Goal: Information Seeking & Learning: Check status

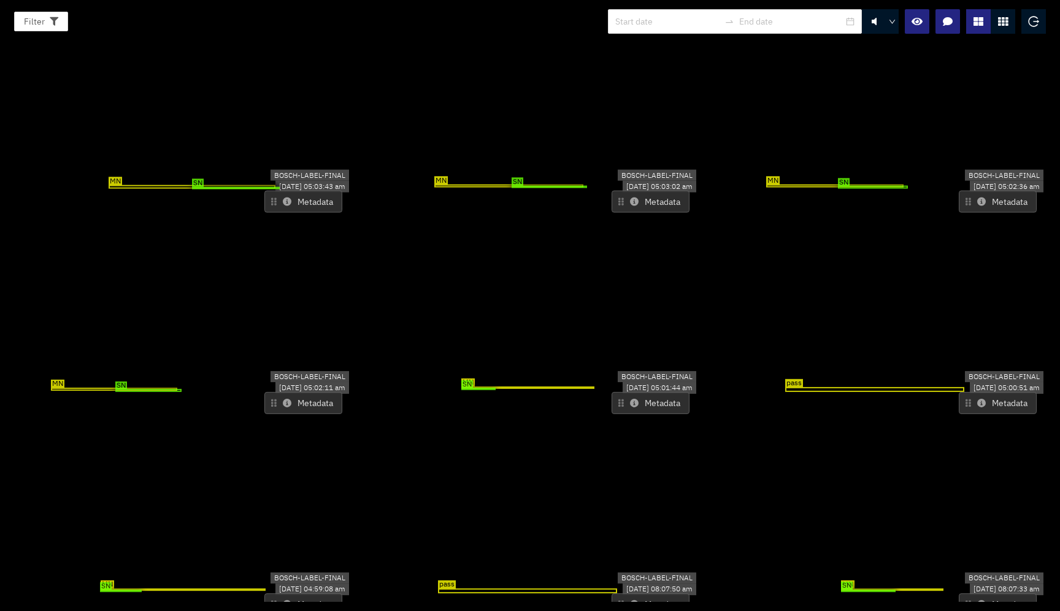
scroll to position [7198, 0]
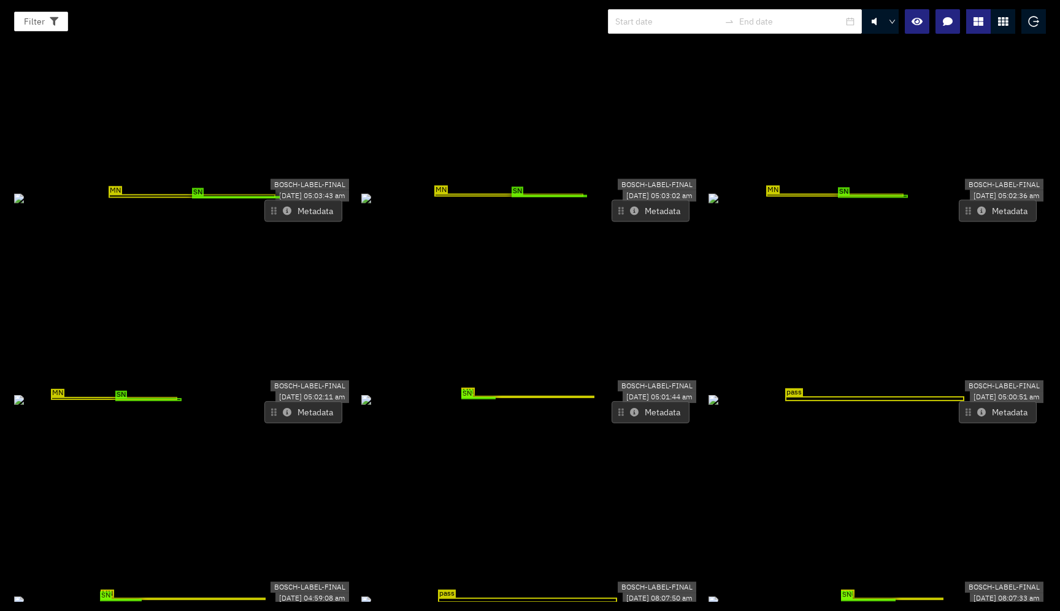
click at [630, 408] on icon at bounding box center [634, 412] width 9 height 9
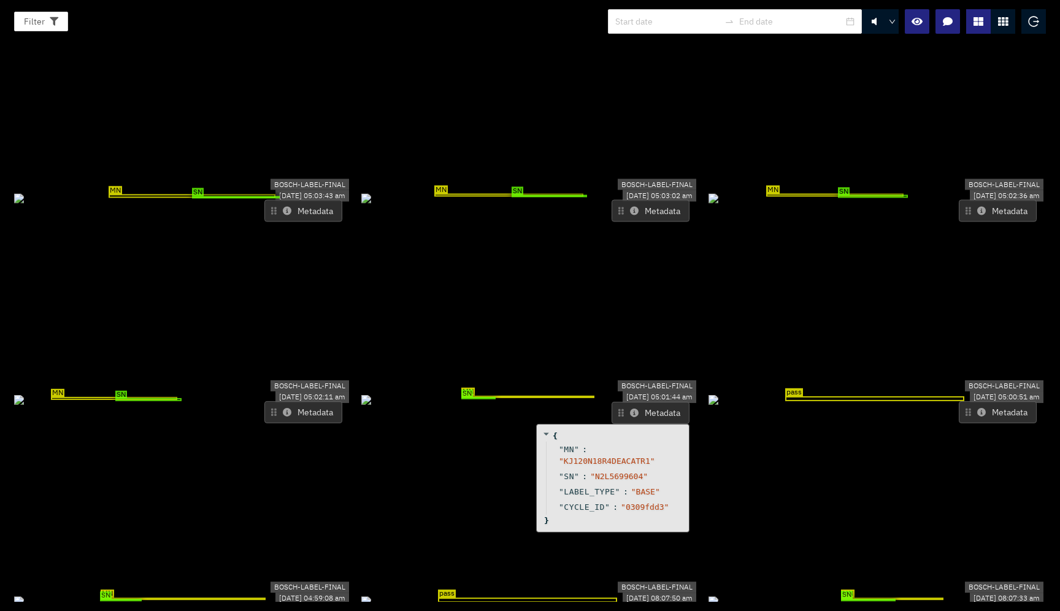
click at [631, 408] on icon at bounding box center [634, 412] width 9 height 9
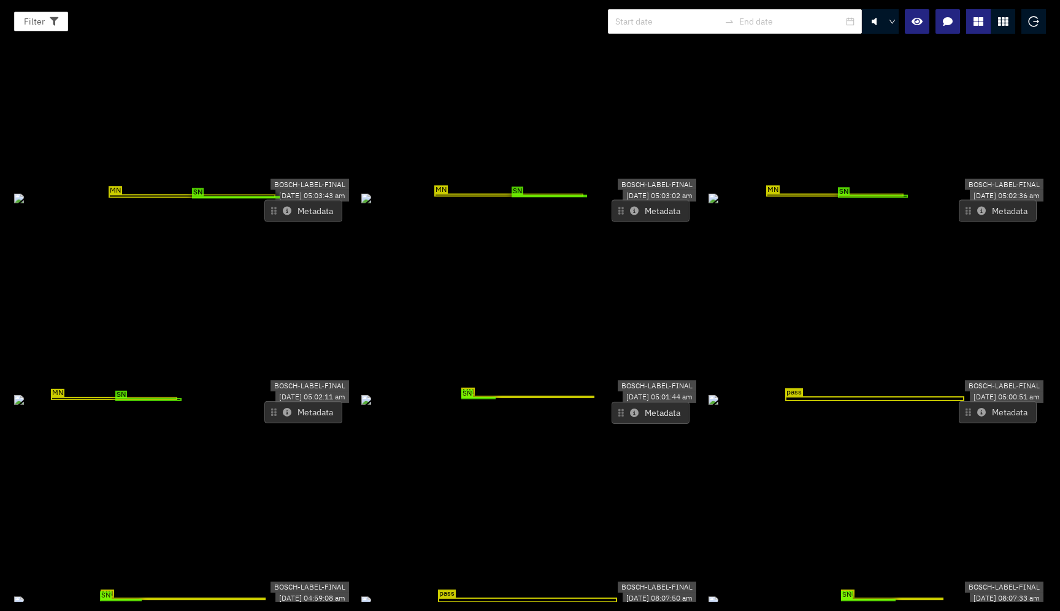
click at [631, 408] on icon at bounding box center [634, 412] width 9 height 9
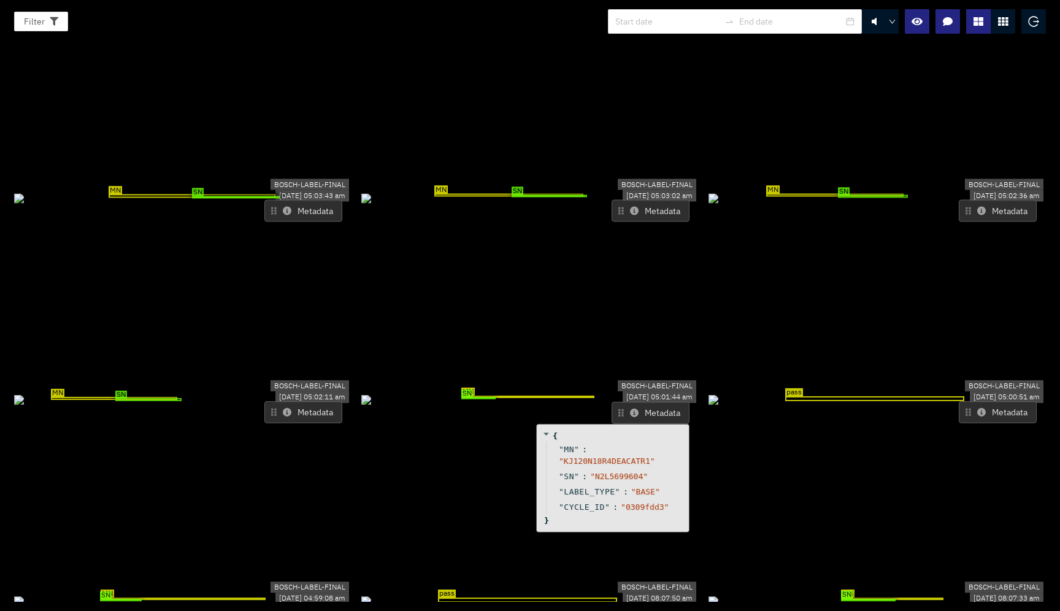
click at [630, 408] on icon at bounding box center [634, 412] width 9 height 9
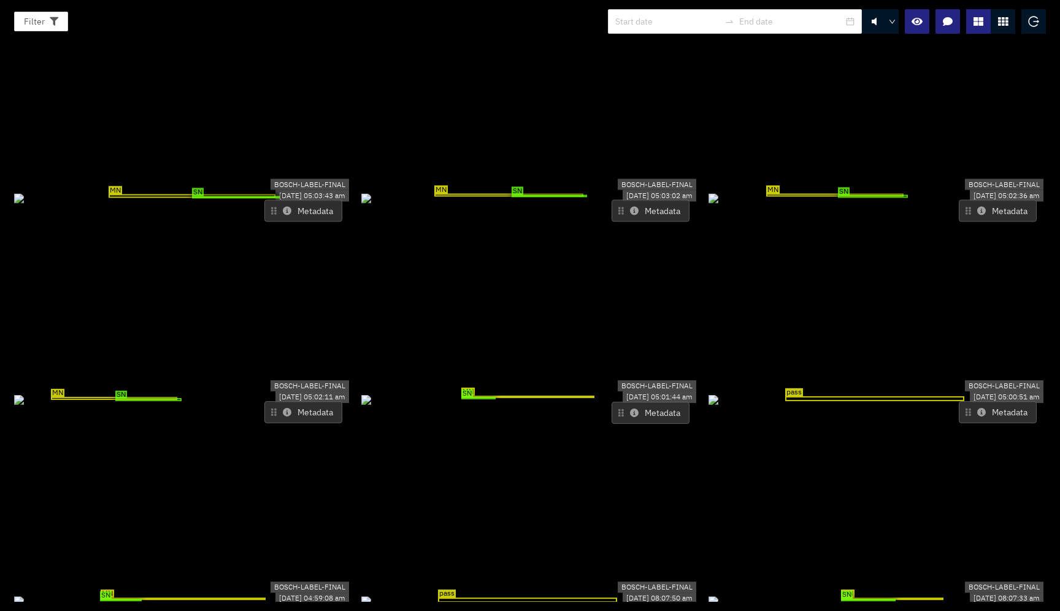
click at [630, 408] on icon at bounding box center [634, 412] width 9 height 9
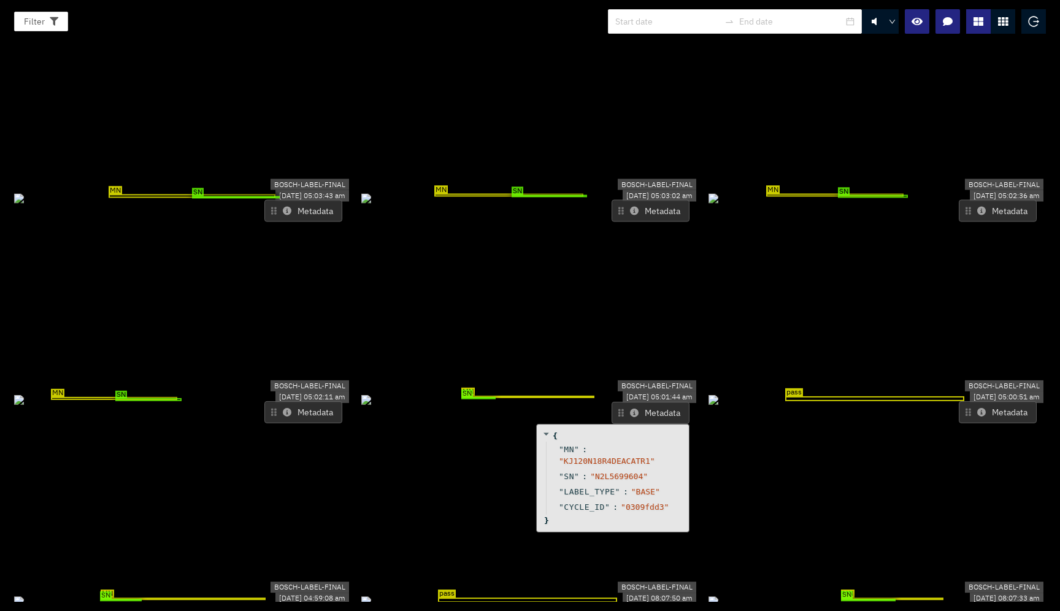
click at [630, 408] on icon at bounding box center [634, 412] width 9 height 9
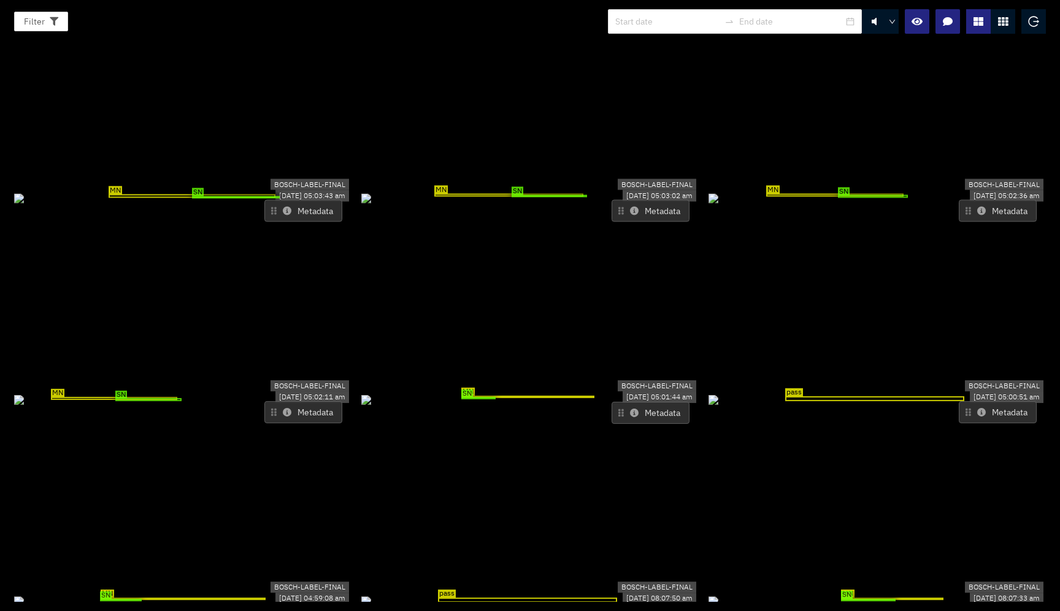
click at [630, 408] on icon at bounding box center [634, 412] width 9 height 9
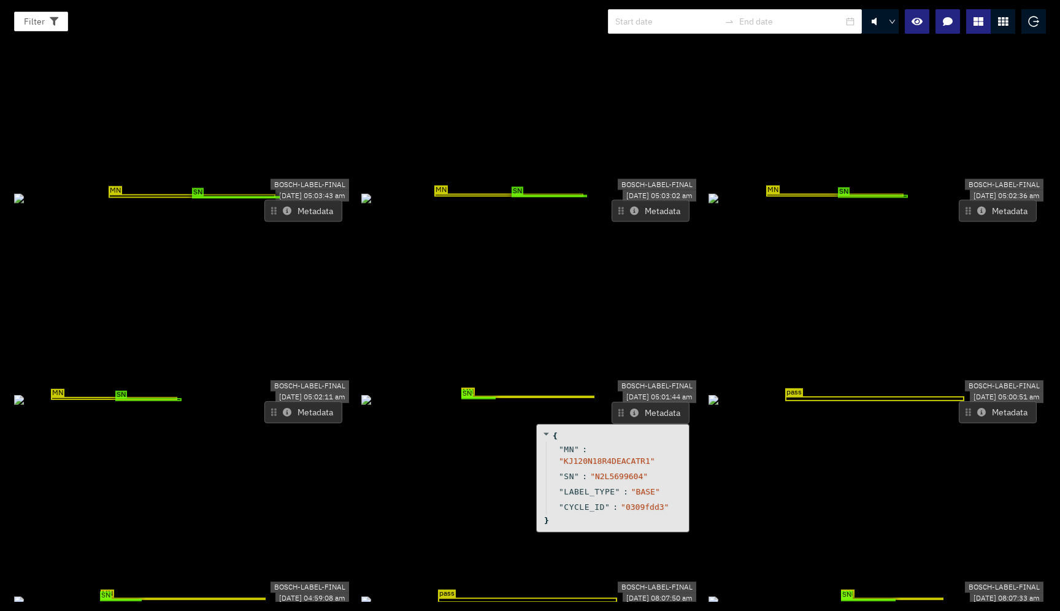
click at [630, 408] on icon at bounding box center [634, 412] width 9 height 9
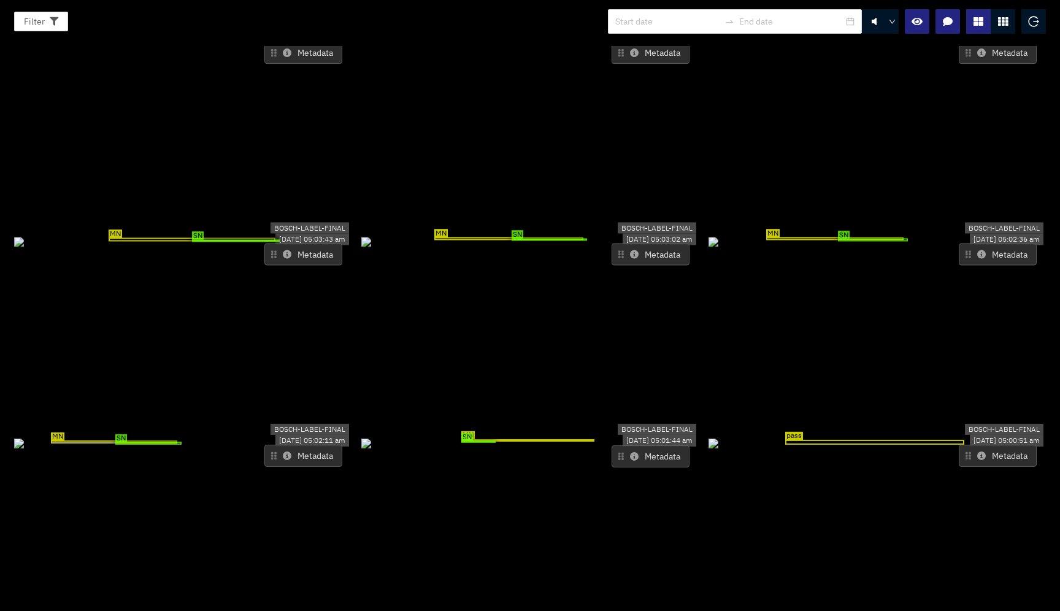
scroll to position [7142, 0]
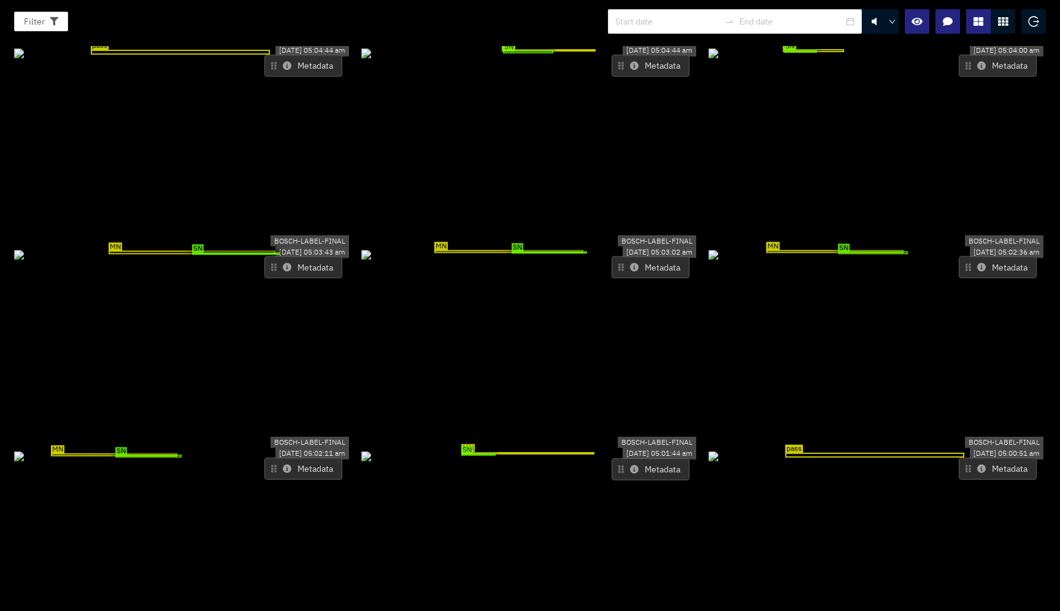
click at [289, 458] on button "Metadata" at bounding box center [303, 469] width 78 height 22
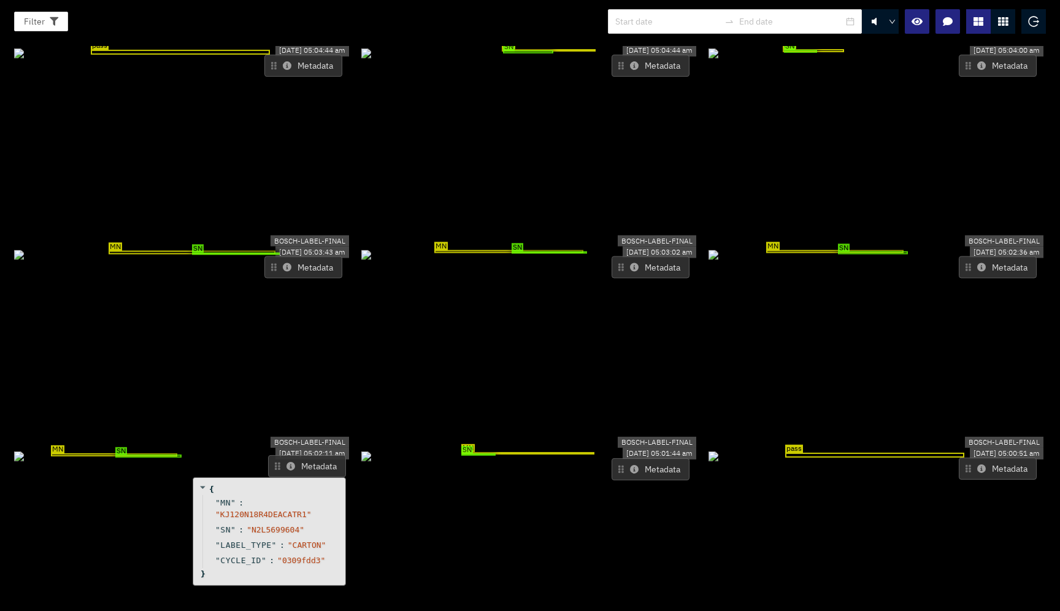
click at [292, 462] on icon at bounding box center [290, 466] width 9 height 9
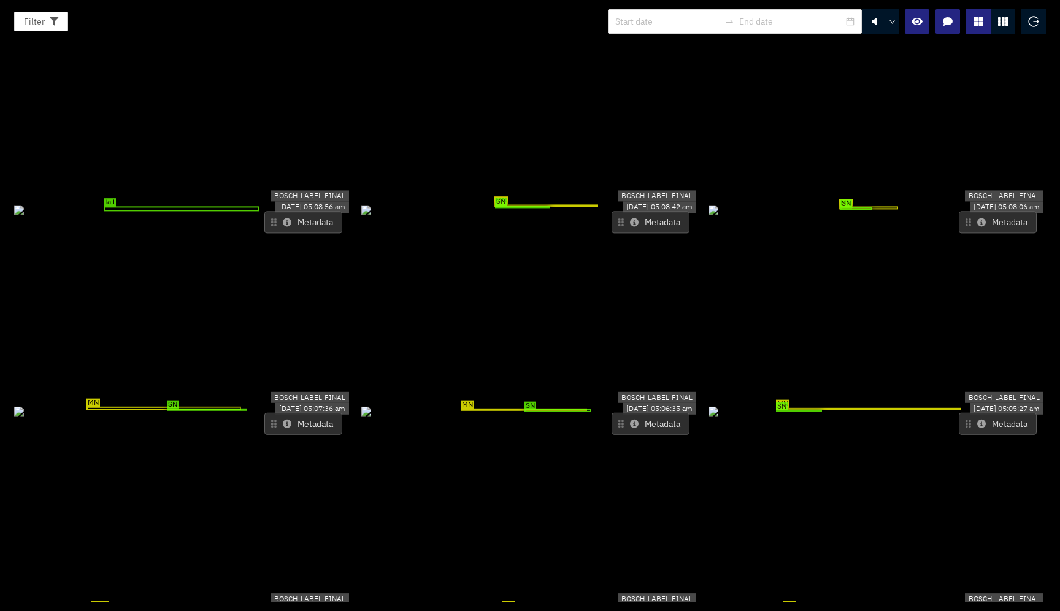
scroll to position [6519, 0]
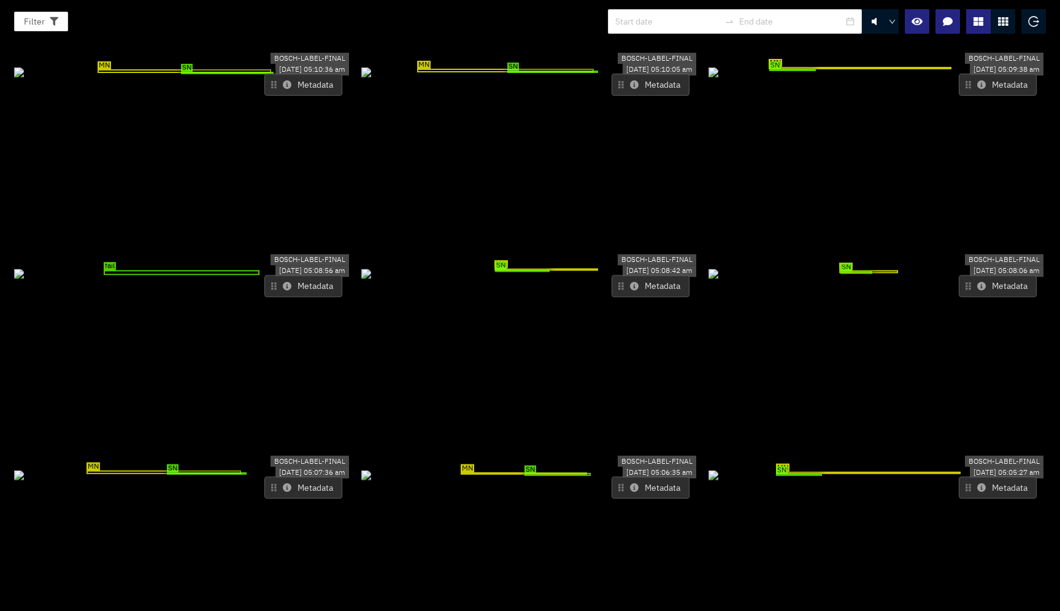
click at [977, 483] on icon at bounding box center [981, 487] width 9 height 9
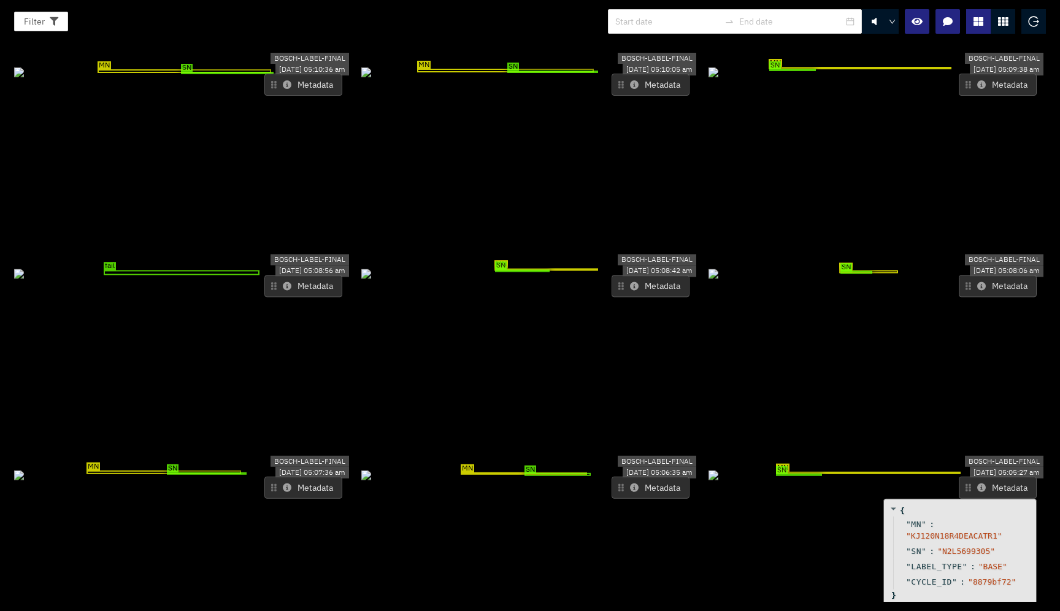
click at [977, 483] on icon at bounding box center [981, 487] width 9 height 9
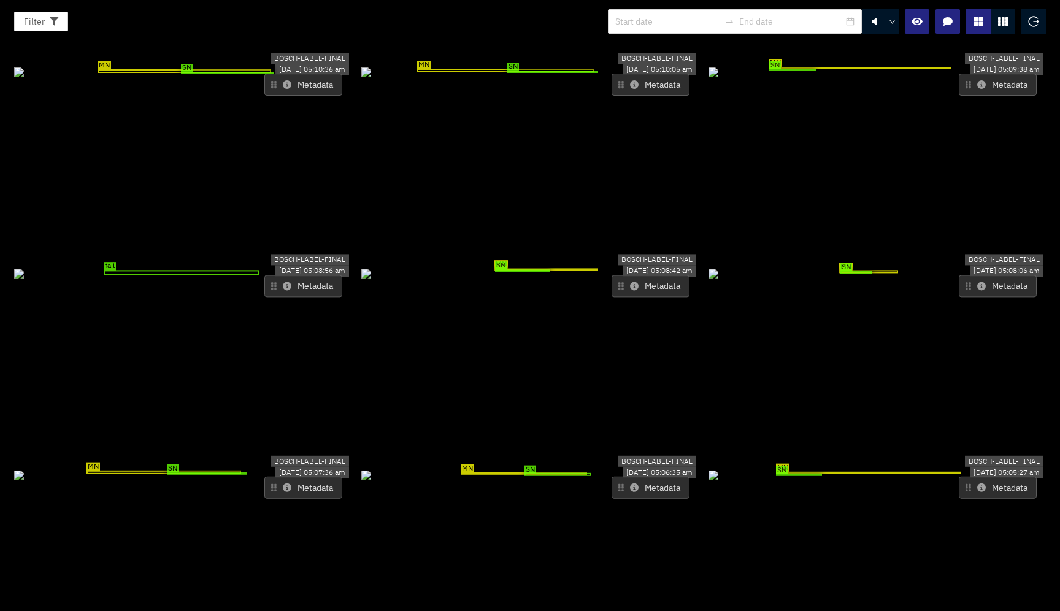
click at [977, 483] on icon at bounding box center [981, 487] width 9 height 9
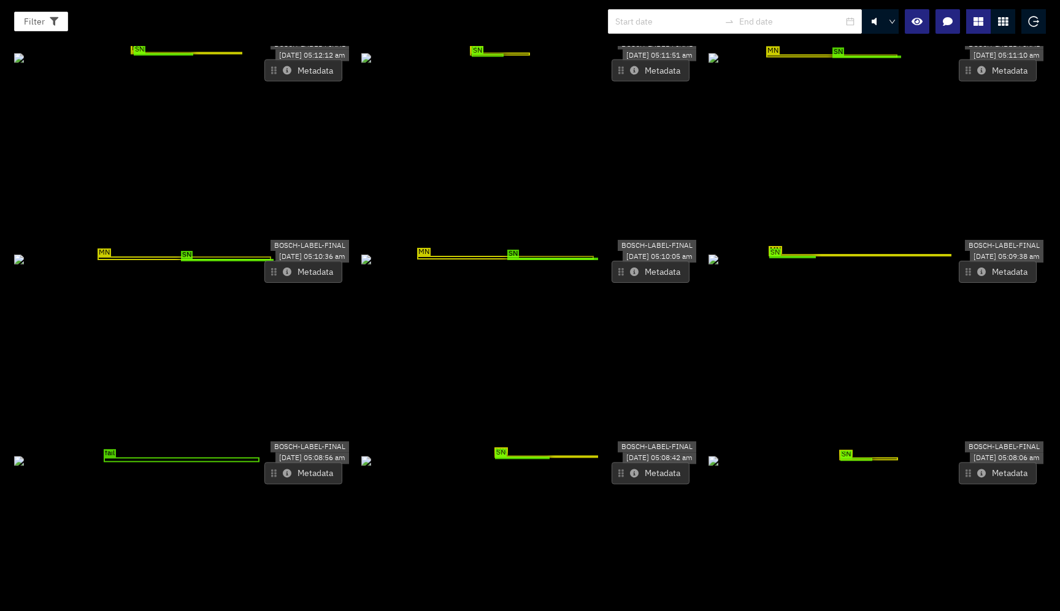
scroll to position [6317, 0]
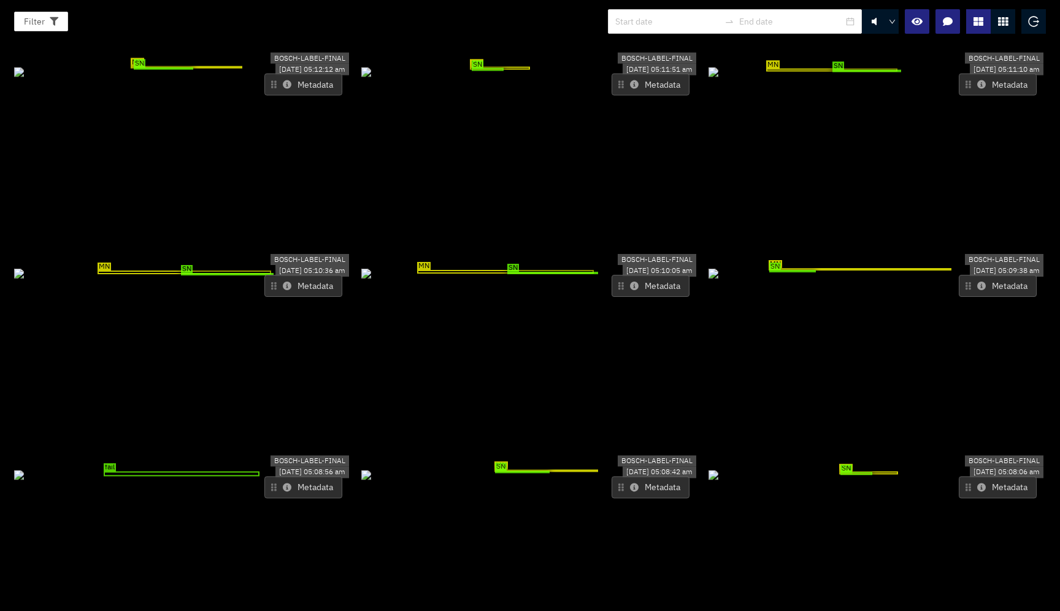
click at [286, 483] on icon at bounding box center [287, 487] width 9 height 9
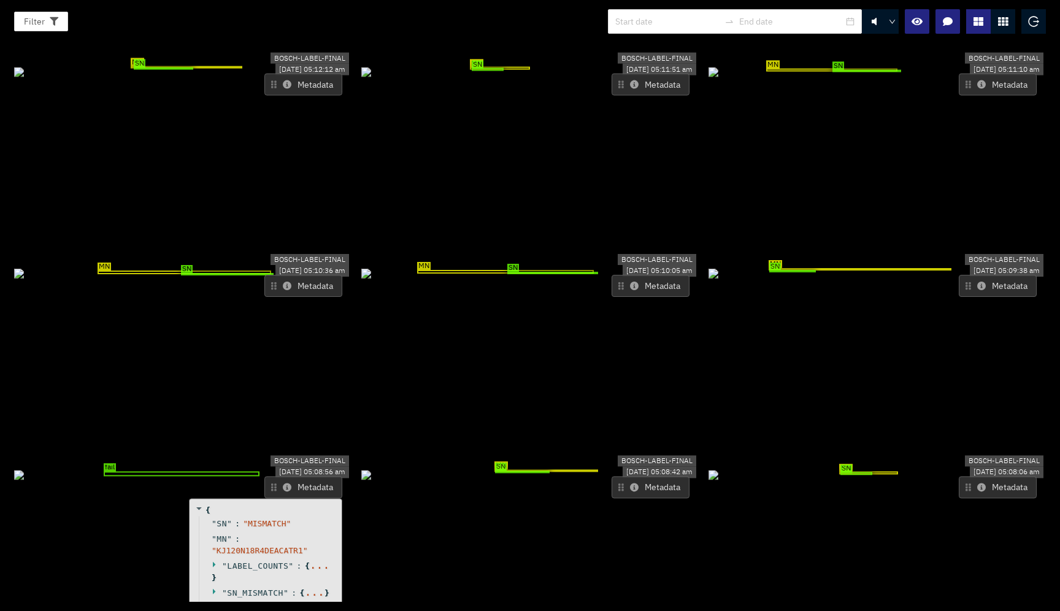
click at [286, 483] on icon at bounding box center [287, 487] width 9 height 9
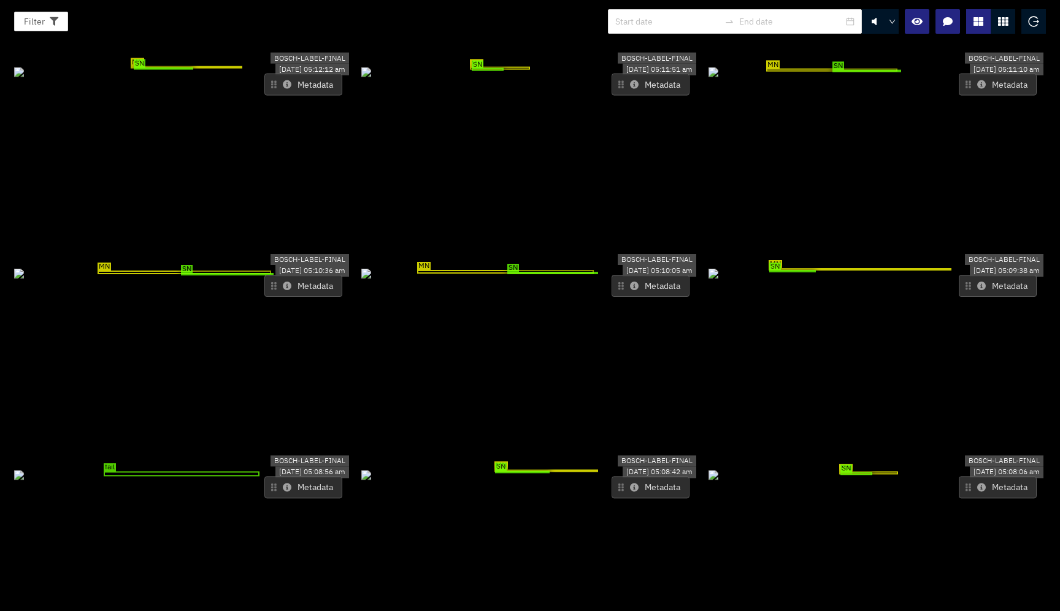
click at [286, 483] on icon at bounding box center [287, 487] width 9 height 9
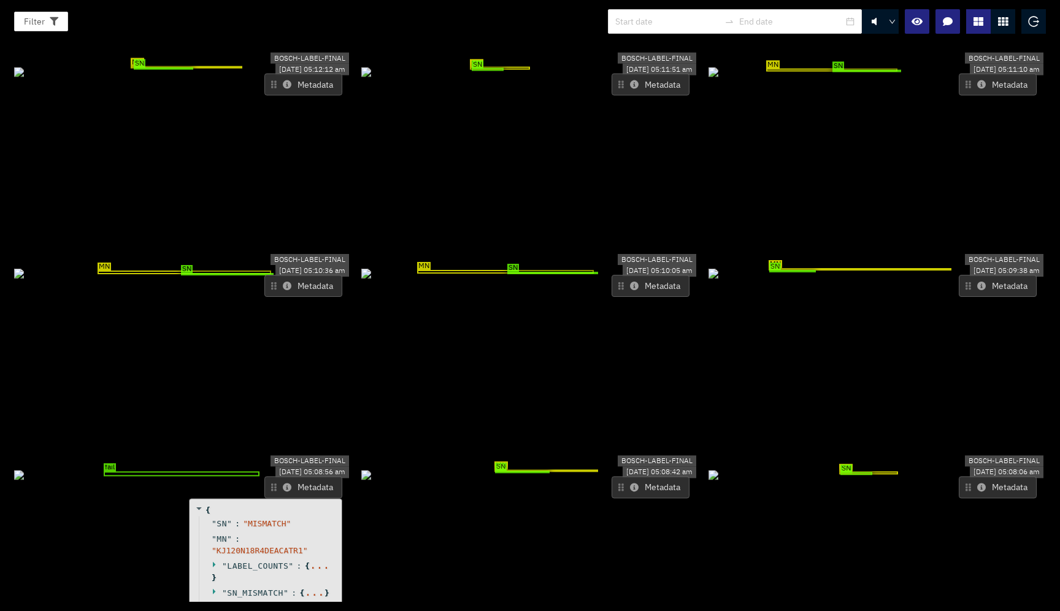
click at [213, 561] on icon at bounding box center [216, 565] width 8 height 8
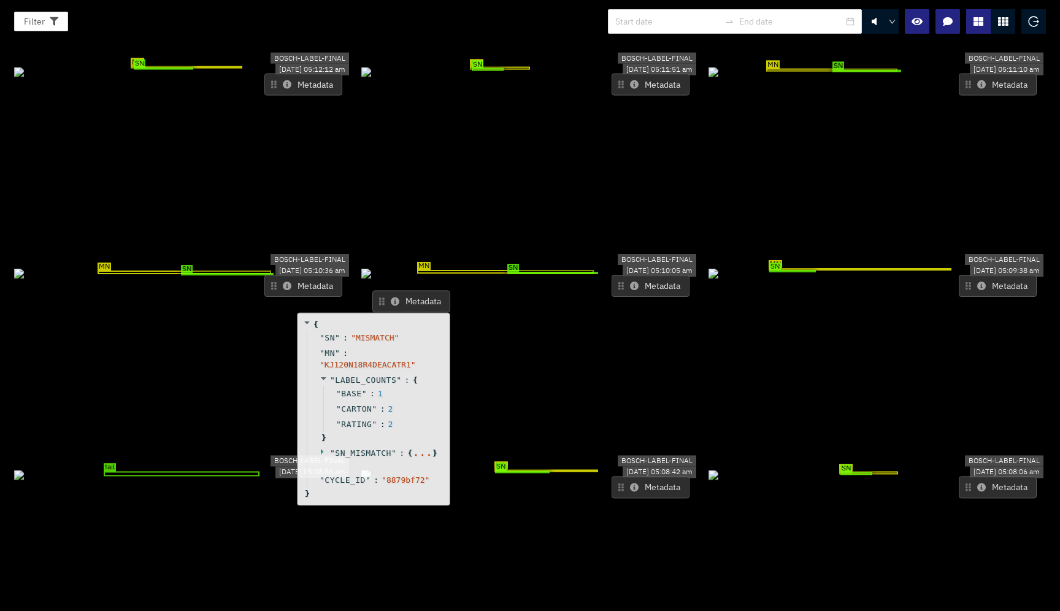
drag, startPoint x: 223, startPoint y: 475, endPoint x: 331, endPoint y: 288, distance: 216.0
click at [331, 376] on span """ at bounding box center [332, 380] width 5 height 9
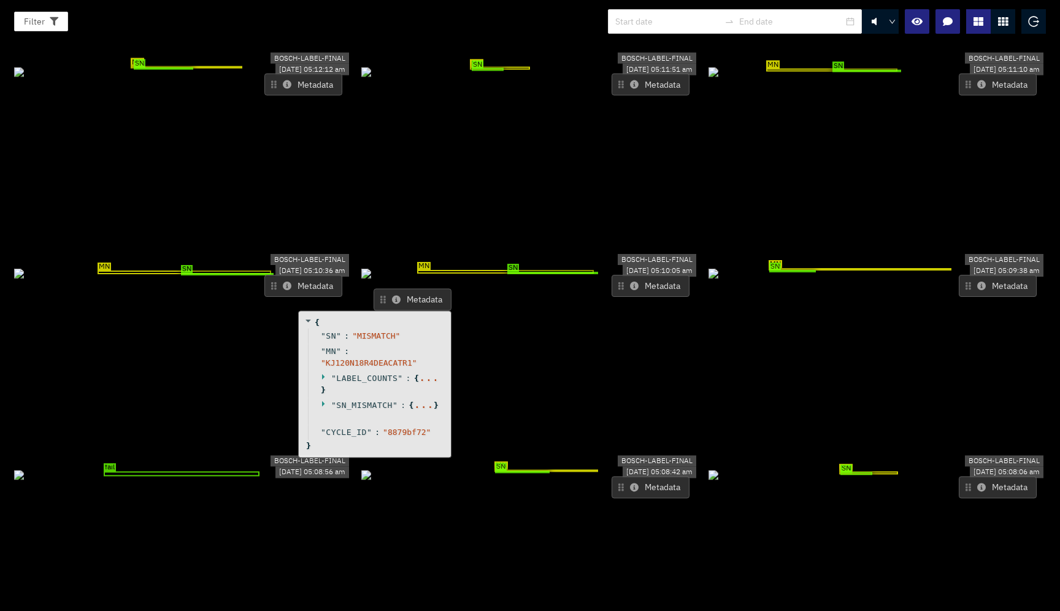
click at [321, 400] on icon at bounding box center [325, 404] width 8 height 8
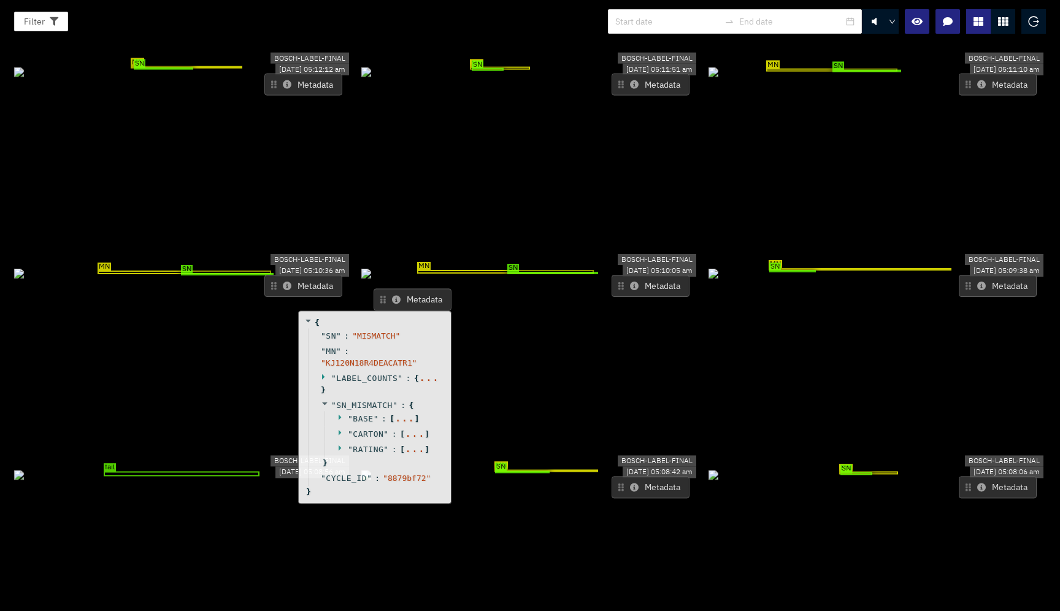
click at [339, 415] on icon at bounding box center [340, 418] width 2 height 6
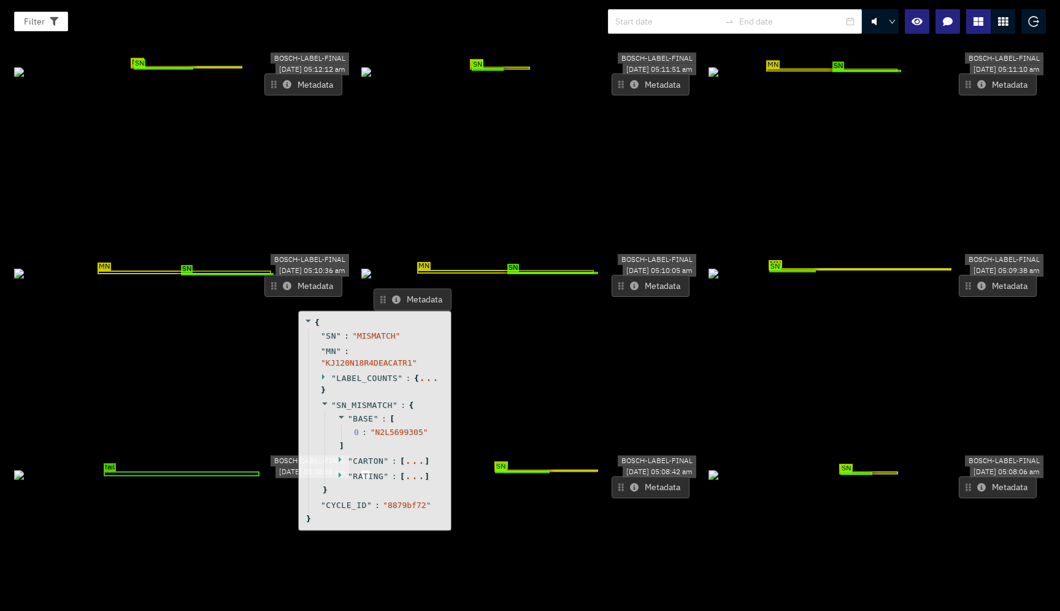
click at [337, 456] on icon at bounding box center [341, 460] width 8 height 8
click at [339, 499] on icon at bounding box center [340, 502] width 2 height 6
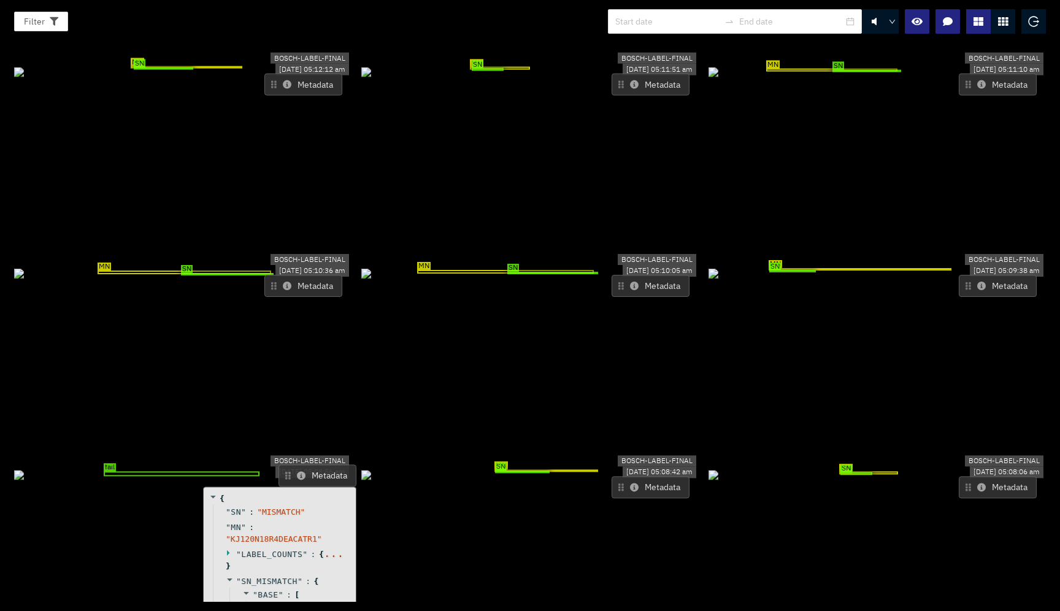
drag, startPoint x: 415, startPoint y: 210, endPoint x: 311, endPoint y: 389, distance: 207.2
click at [311, 465] on button "Metadata" at bounding box center [317, 476] width 78 height 22
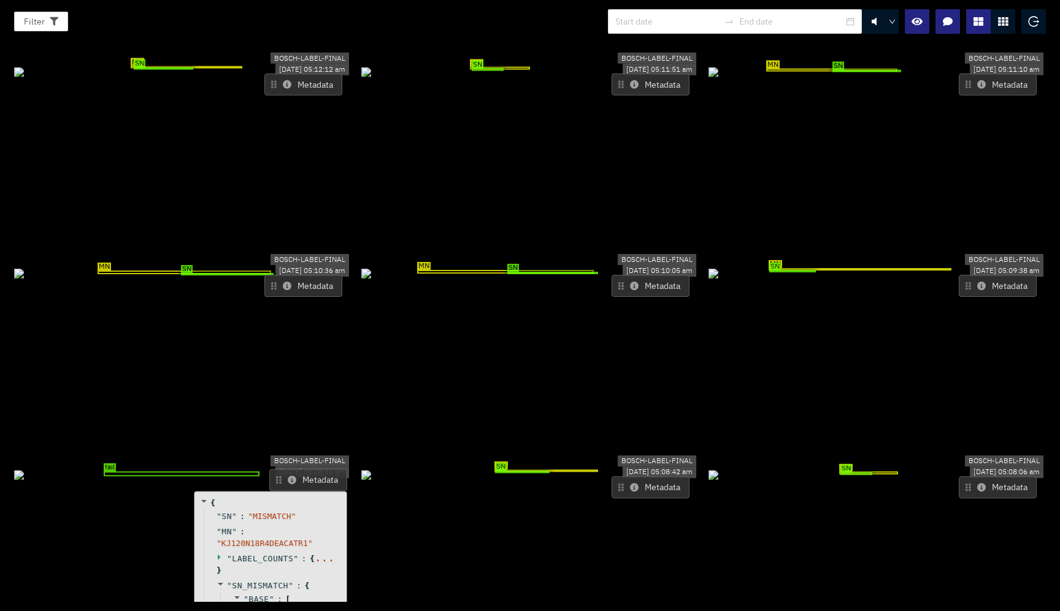
click at [311, 469] on button "Metadata" at bounding box center [308, 480] width 78 height 22
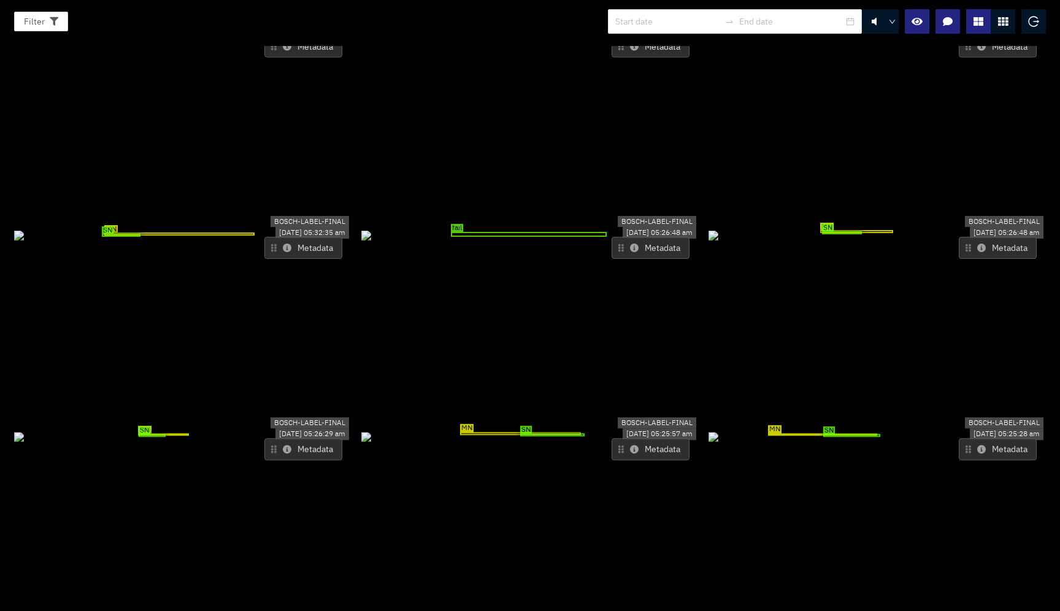
scroll to position [4712, 0]
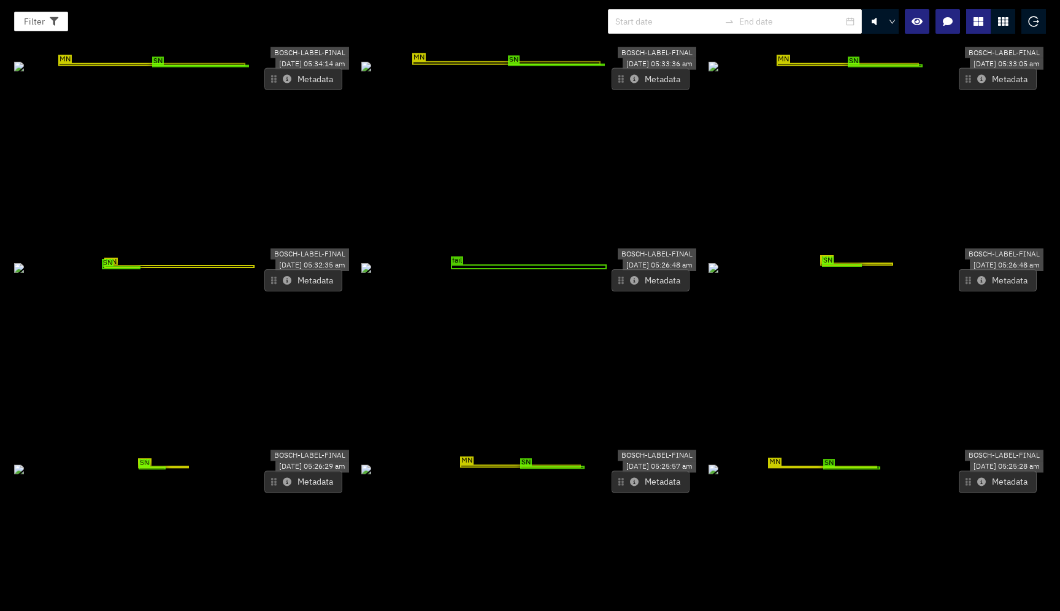
click at [630, 276] on icon at bounding box center [634, 280] width 9 height 9
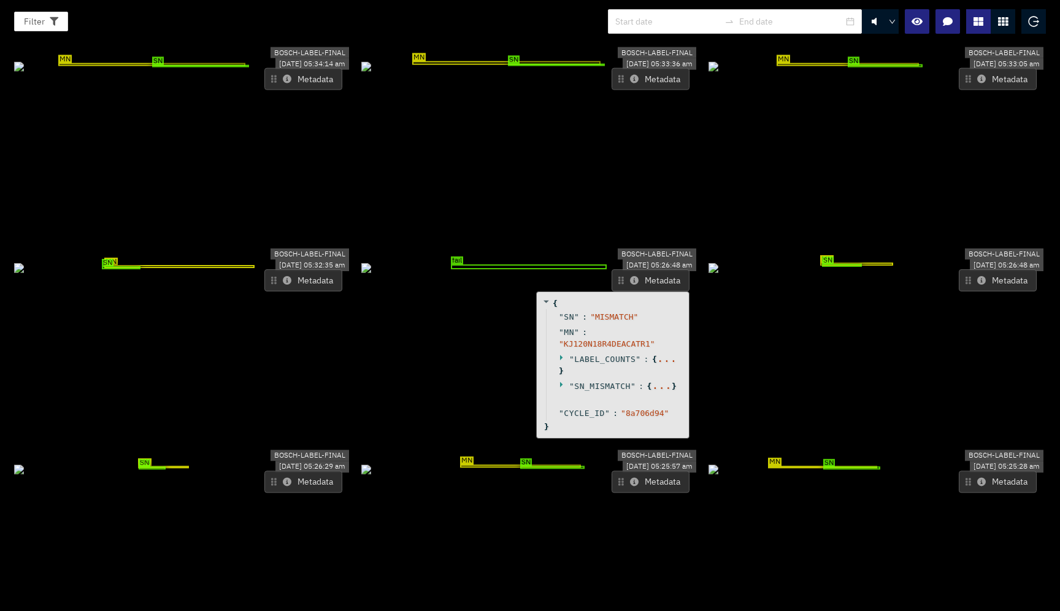
click at [630, 276] on icon at bounding box center [634, 280] width 9 height 9
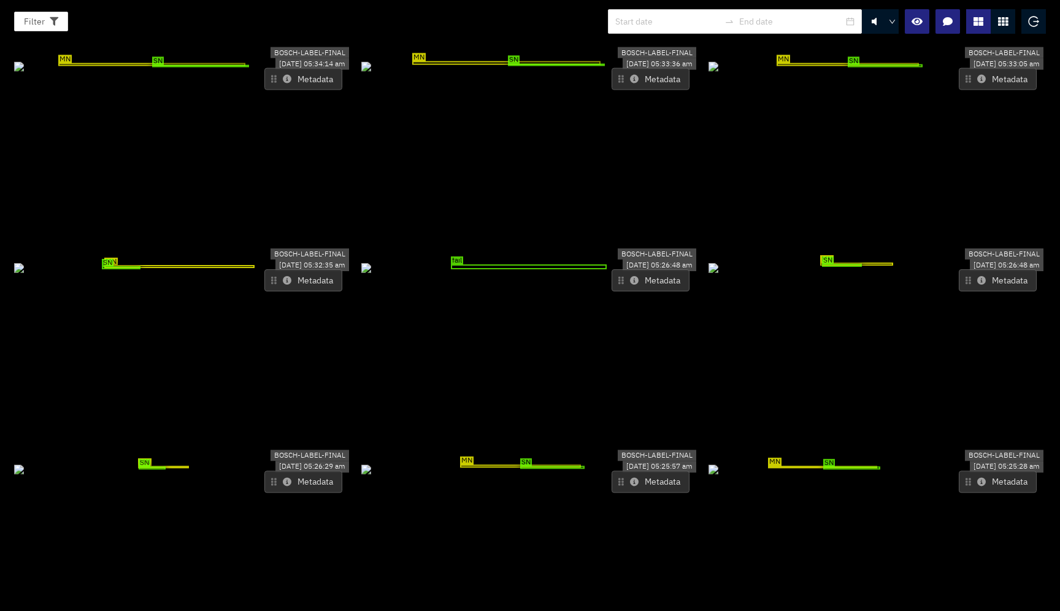
click at [630, 276] on icon at bounding box center [634, 280] width 9 height 9
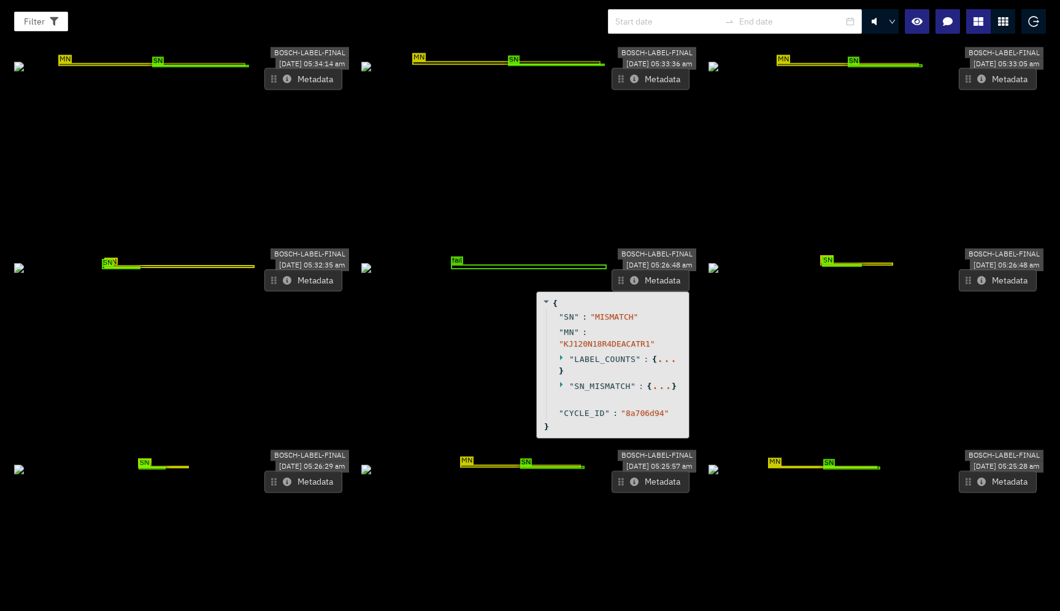
click at [559, 380] on icon at bounding box center [563, 384] width 8 height 8
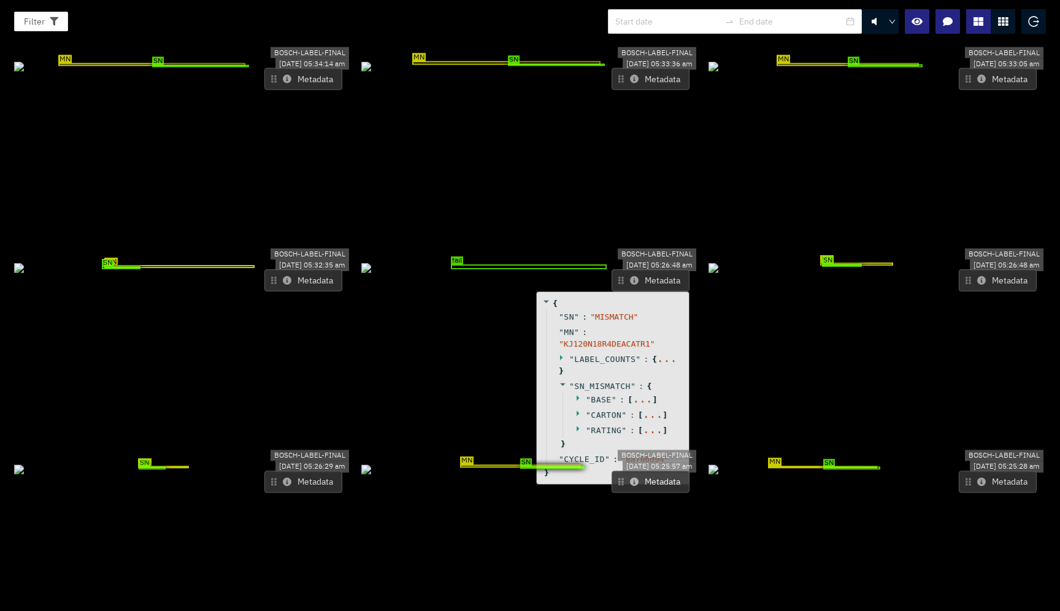
click at [559, 324] on div "" MN " : " KJ120N18R4DEACATR1 "" at bounding box center [614, 337] width 137 height 27
click at [559, 365] on span "}" at bounding box center [561, 371] width 5 height 12
click at [560, 355] on icon at bounding box center [561, 358] width 2 height 6
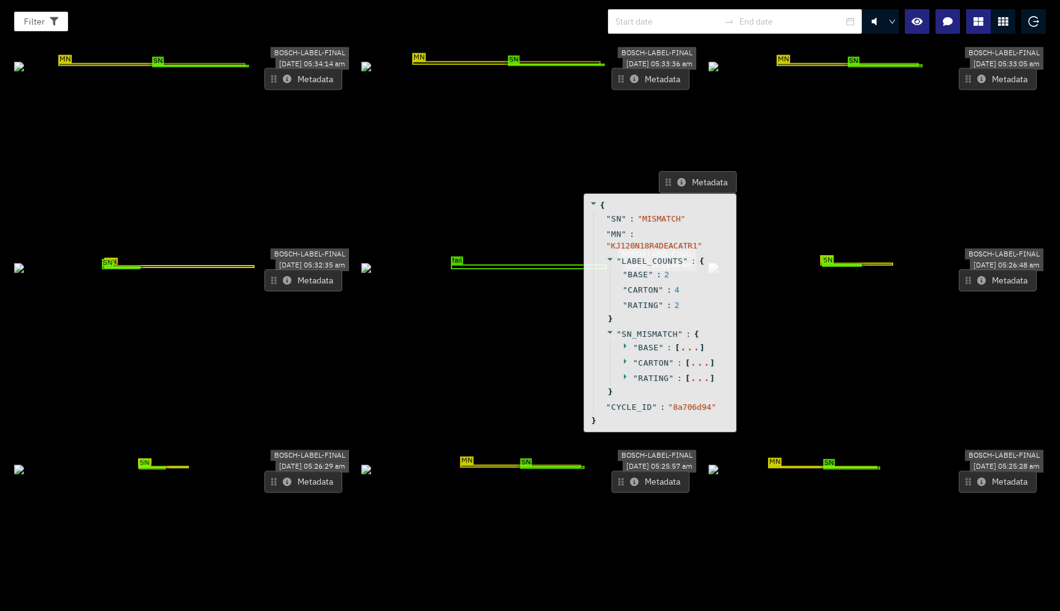
drag, startPoint x: 592, startPoint y: 268, endPoint x: 680, endPoint y: 124, distance: 168.7
click at [680, 256] on span "LABEL_COUNTS" at bounding box center [651, 260] width 61 height 9
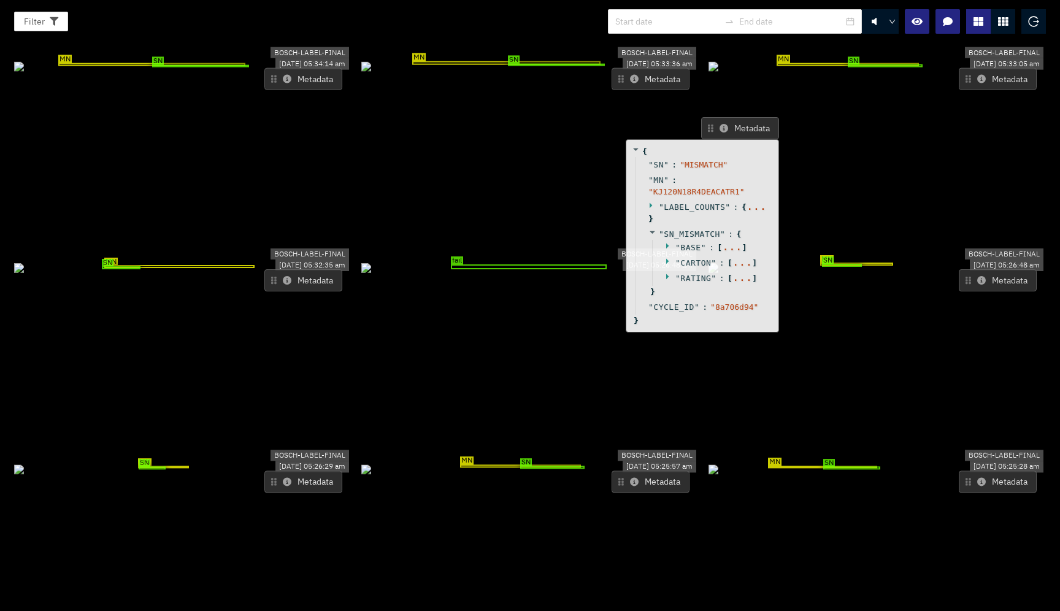
click at [665, 272] on icon at bounding box center [669, 276] width 8 height 8
click at [665, 257] on icon at bounding box center [669, 261] width 8 height 8
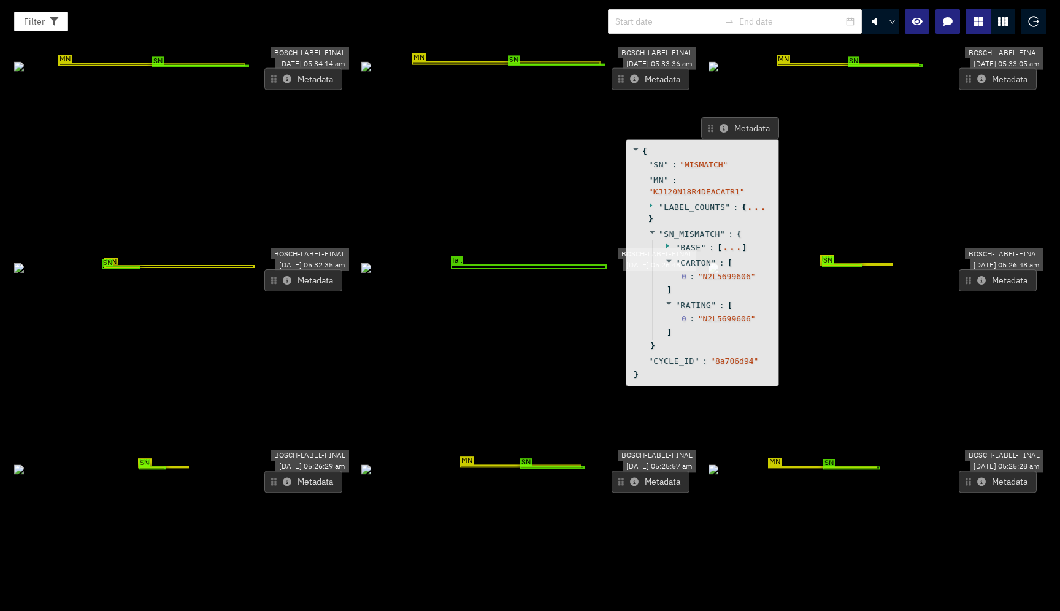
click at [667, 242] on icon at bounding box center [669, 246] width 8 height 8
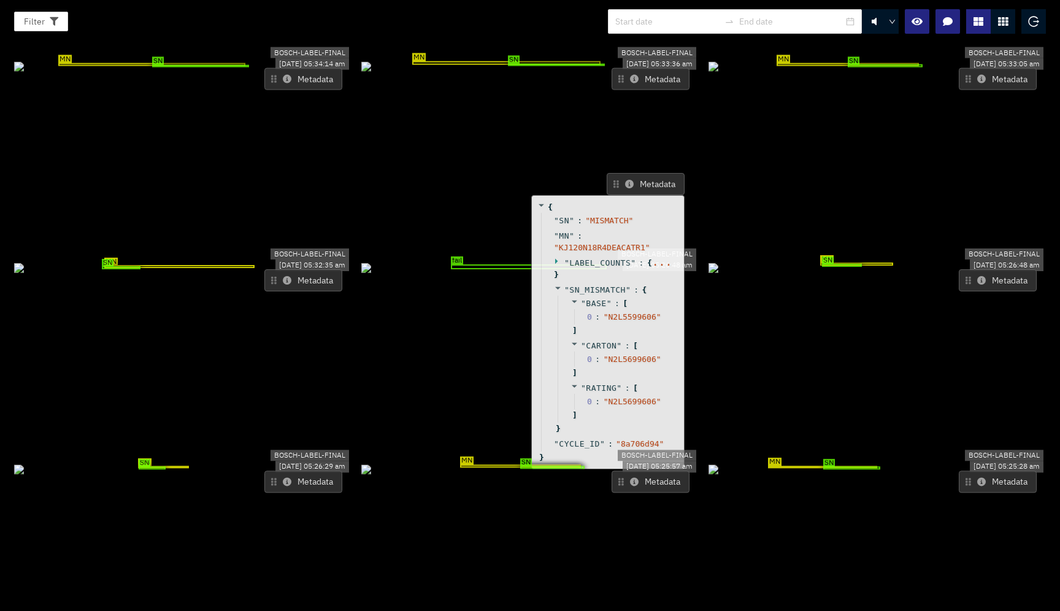
drag, startPoint x: 669, startPoint y: 191, endPoint x: 572, endPoint y: 245, distance: 110.1
click at [573, 296] on div "" BASE " : [ 0 : " N2L5599606 " ]" at bounding box center [617, 317] width 118 height 42
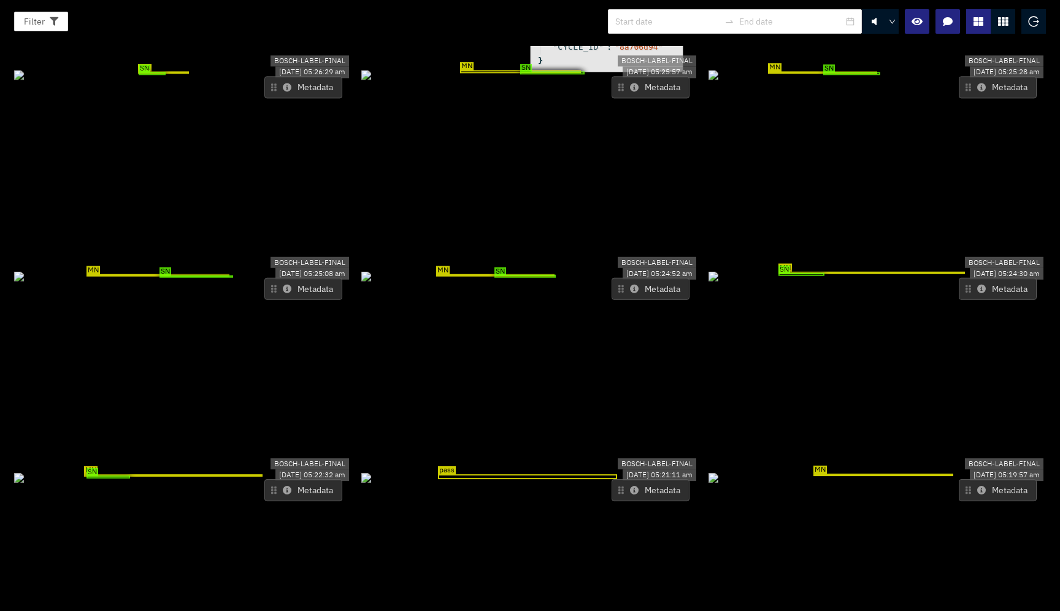
scroll to position [5155, 0]
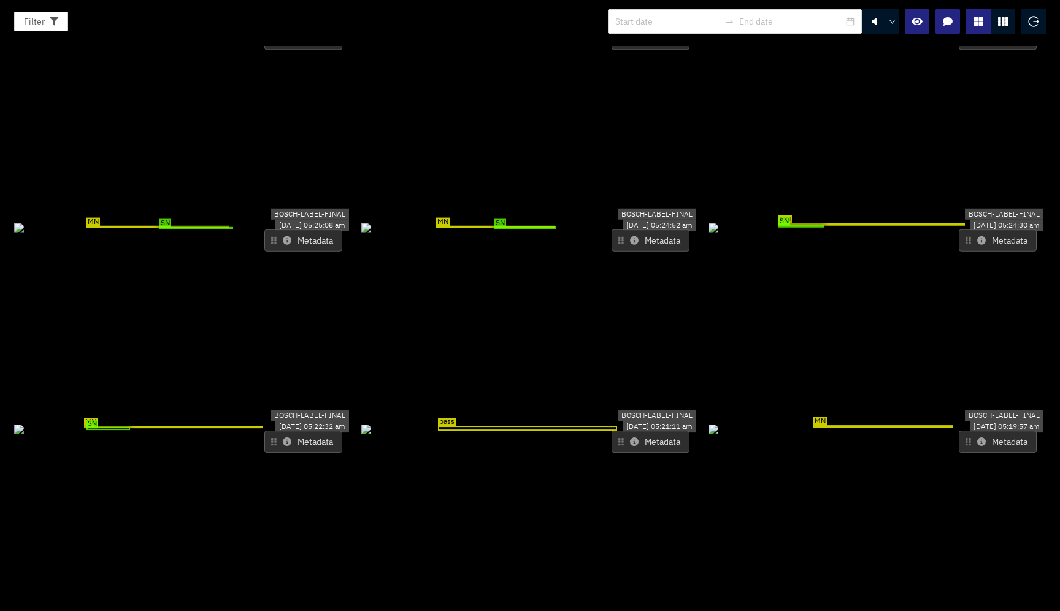
click at [977, 236] on icon at bounding box center [981, 240] width 9 height 9
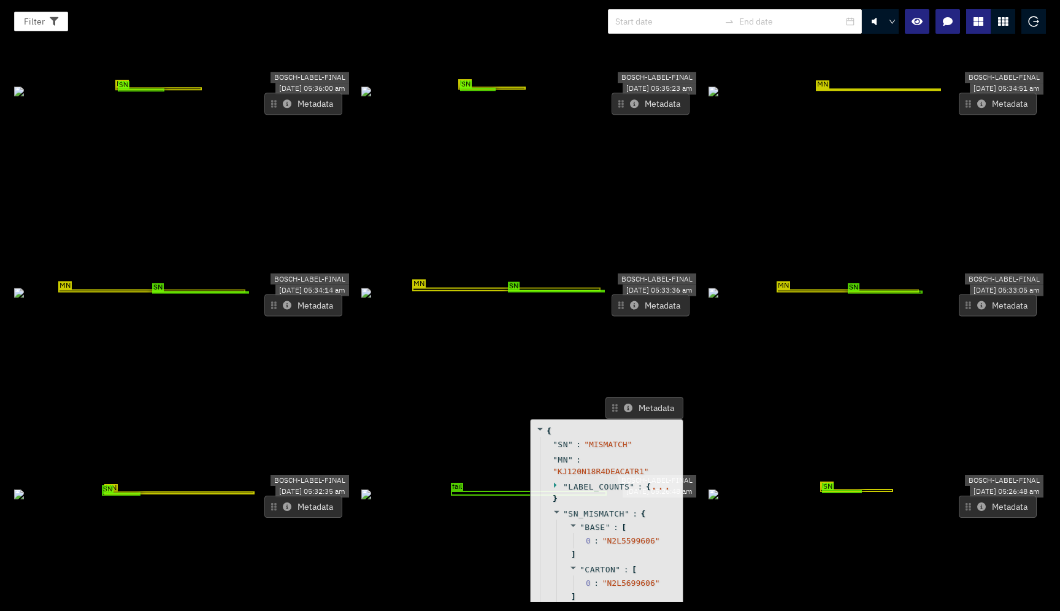
scroll to position [4412, 0]
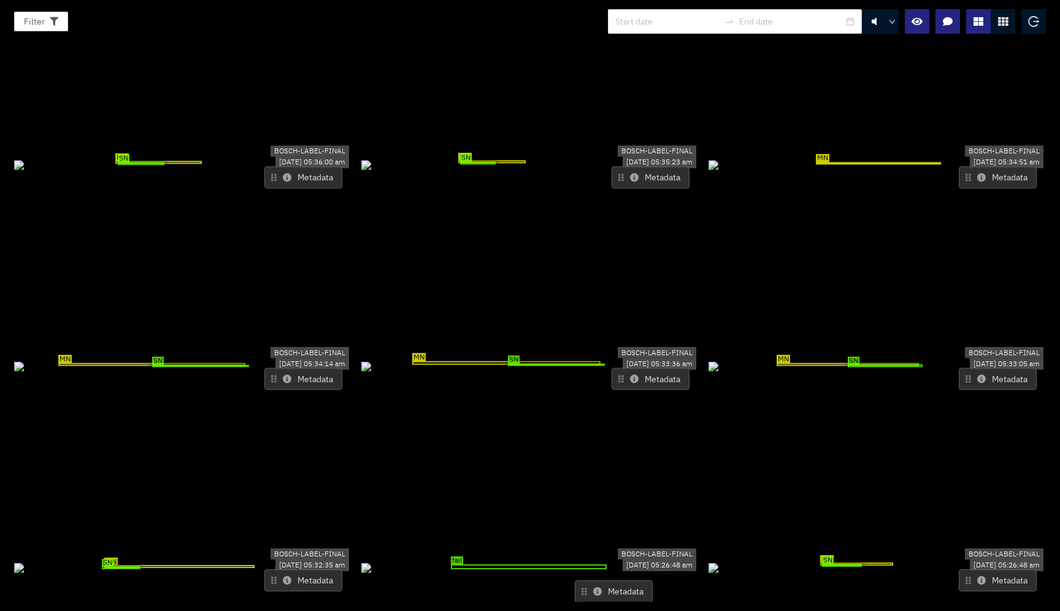
drag, startPoint x: 616, startPoint y: 399, endPoint x: 585, endPoint y: 515, distance: 120.7
click at [585, 580] on button "Metadata" at bounding box center [614, 591] width 78 height 22
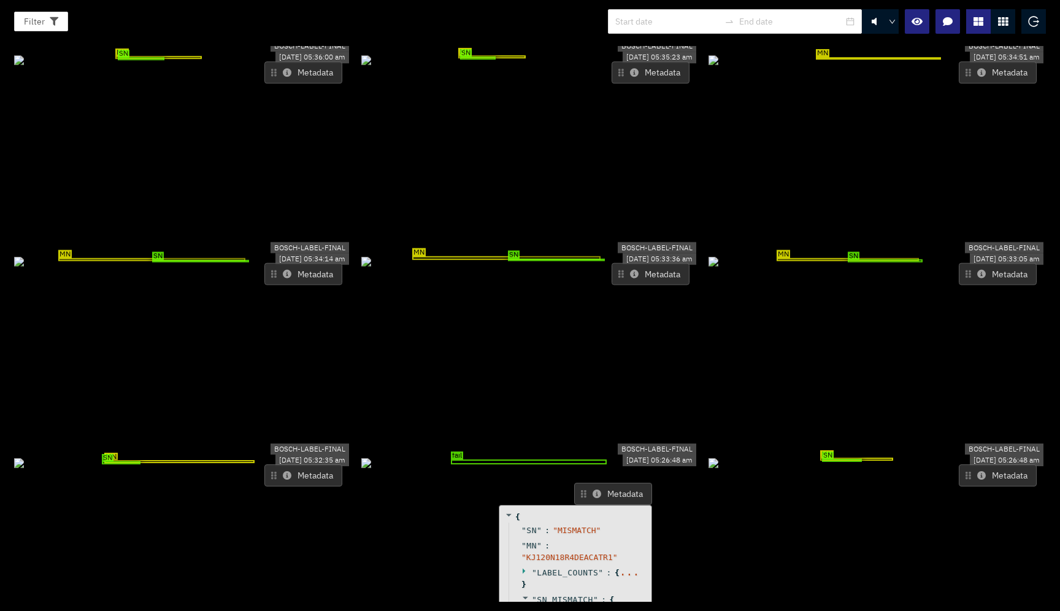
scroll to position [4503, 0]
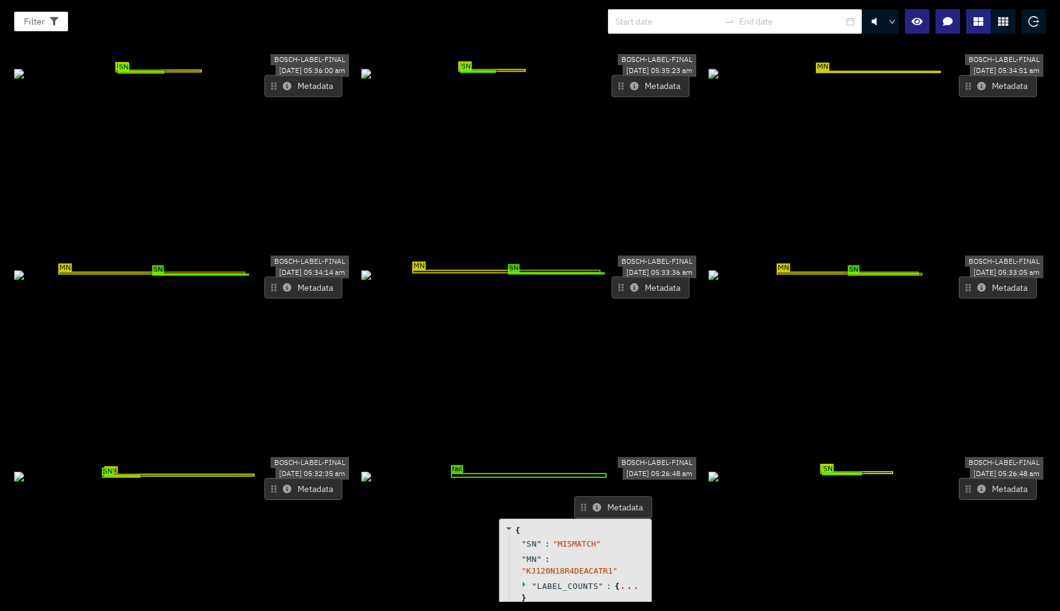
click at [241, 481] on div "MN SN" at bounding box center [182, 475] width 337 height 13
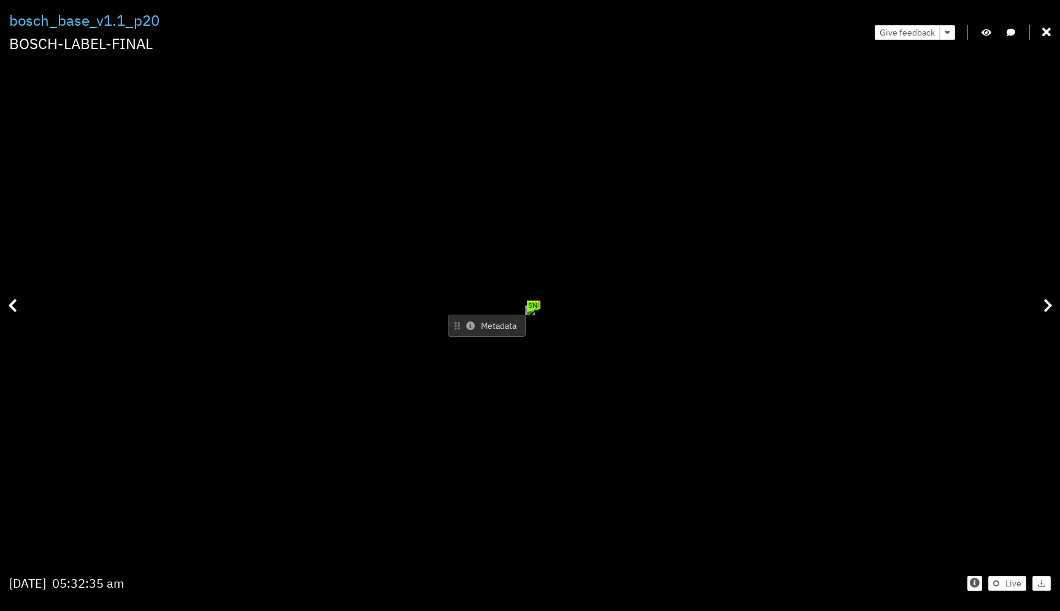
click at [1054, 34] on div "Filter 0 bosch_base_v1.1_p20 BOSCH-LABEL-FINAL Give feedback MN SN Metadata [DA…" at bounding box center [530, 305] width 1060 height 611
click at [1047, 30] on icon at bounding box center [1046, 32] width 9 height 12
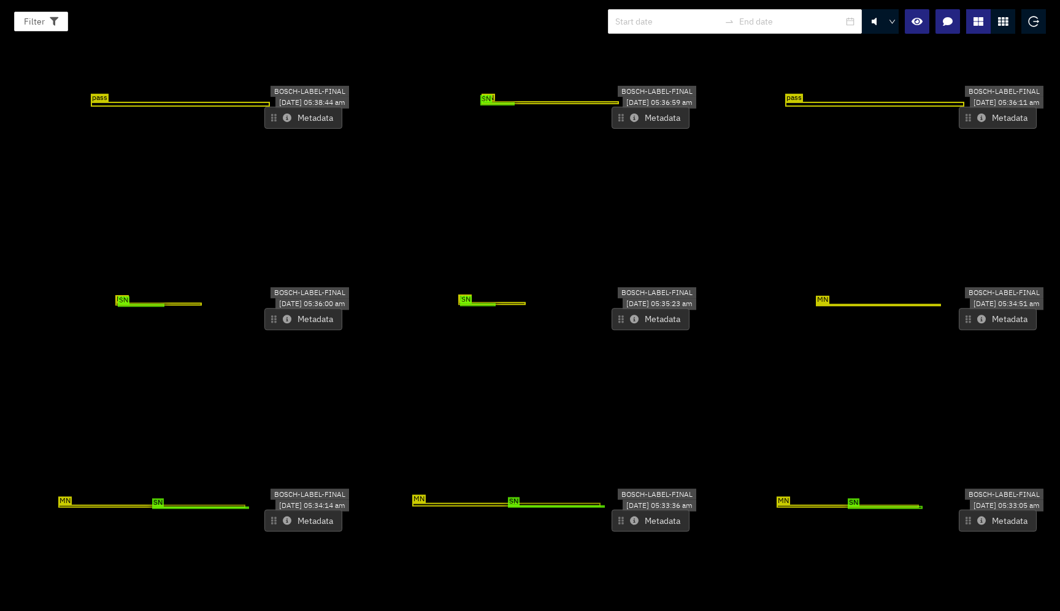
scroll to position [4249, 0]
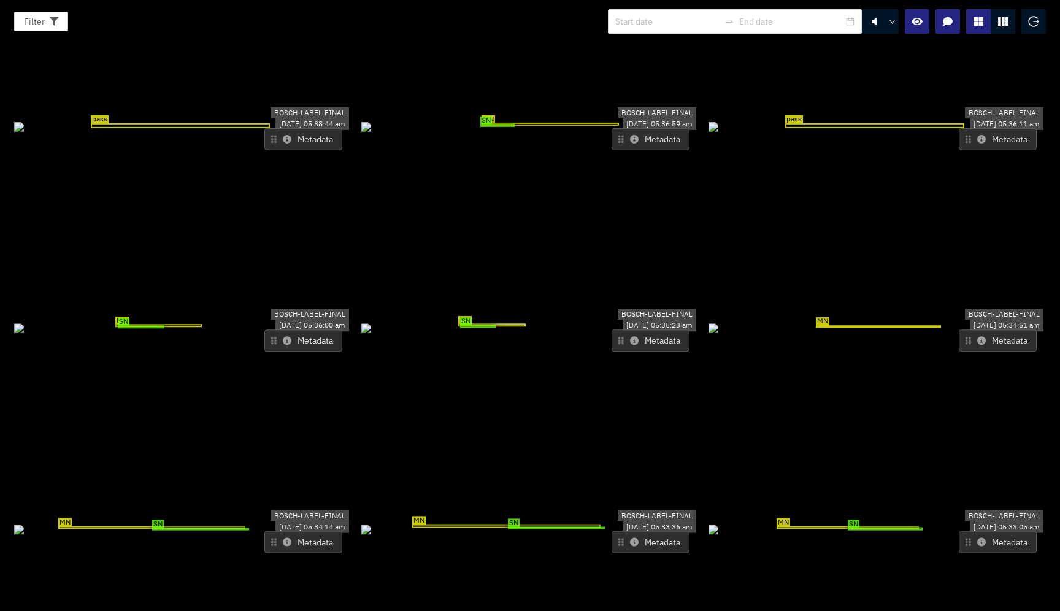
click at [865, 325] on div "MN" at bounding box center [878, 326] width 125 height 2
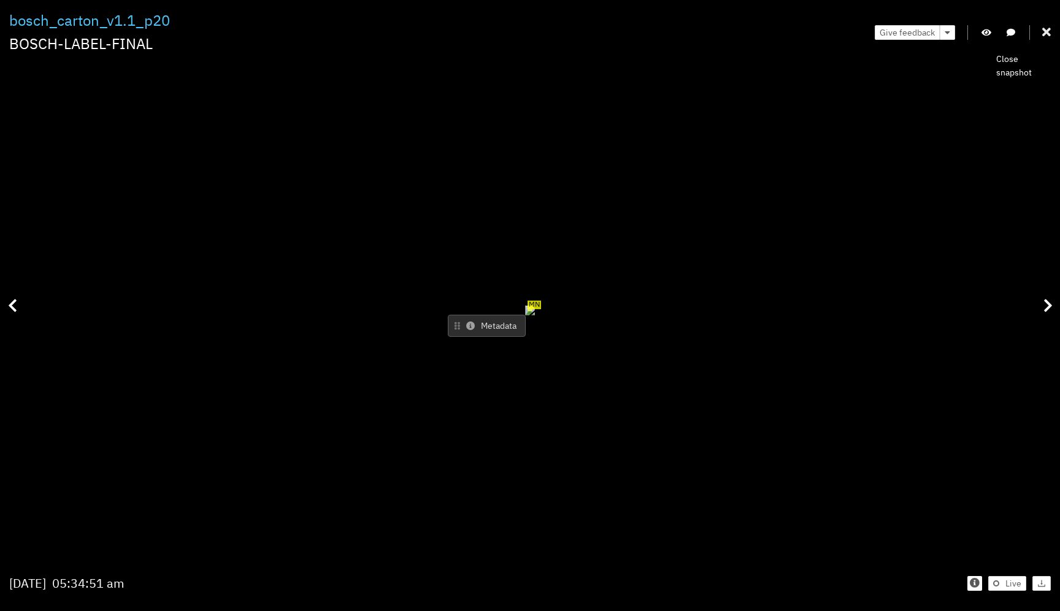
click at [1046, 34] on icon at bounding box center [1046, 32] width 9 height 12
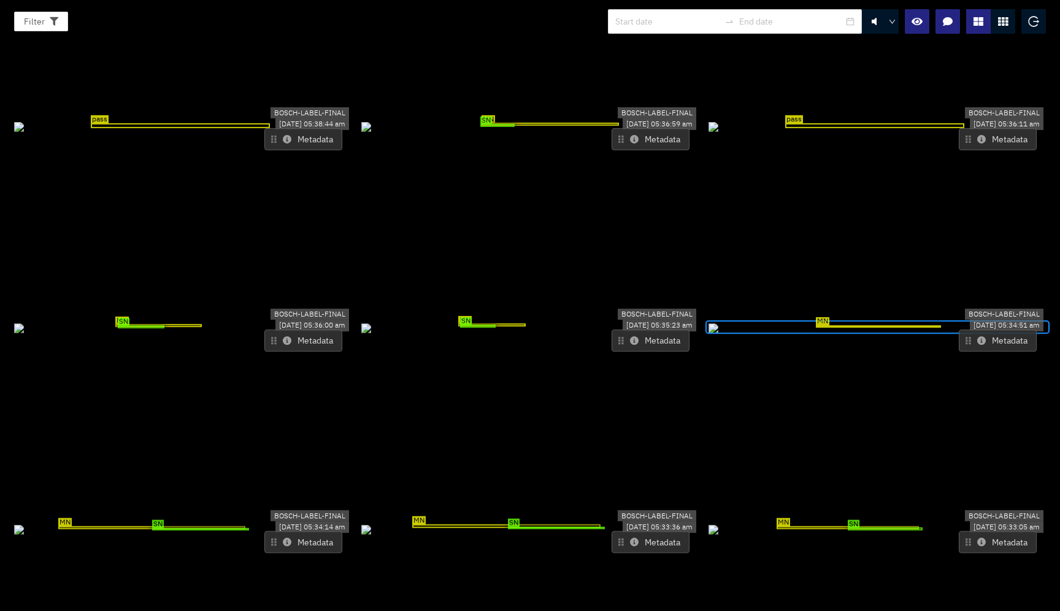
click at [977, 336] on icon at bounding box center [981, 340] width 9 height 9
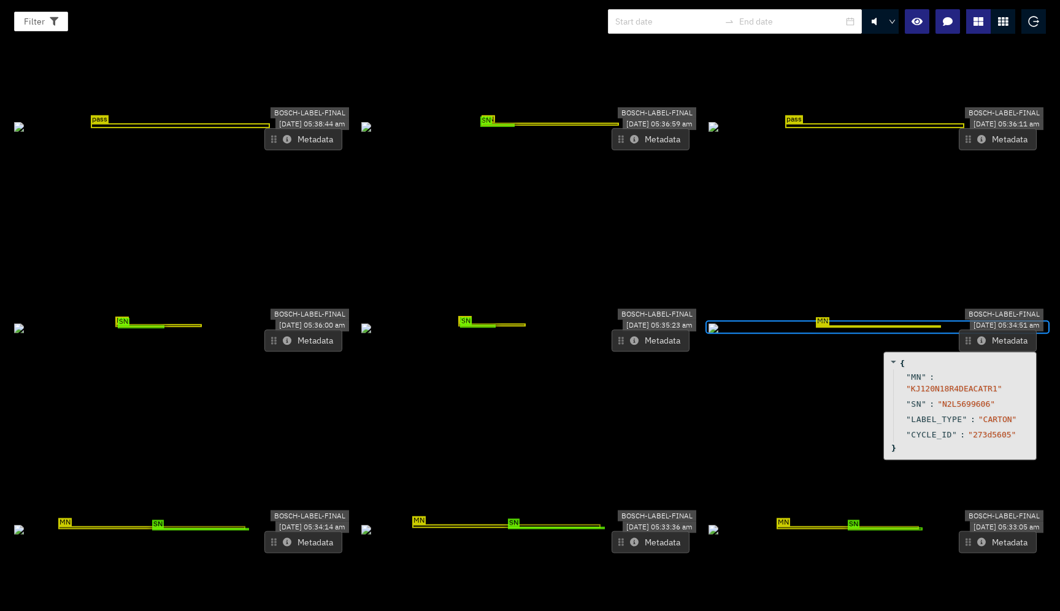
click at [977, 336] on icon at bounding box center [981, 340] width 9 height 9
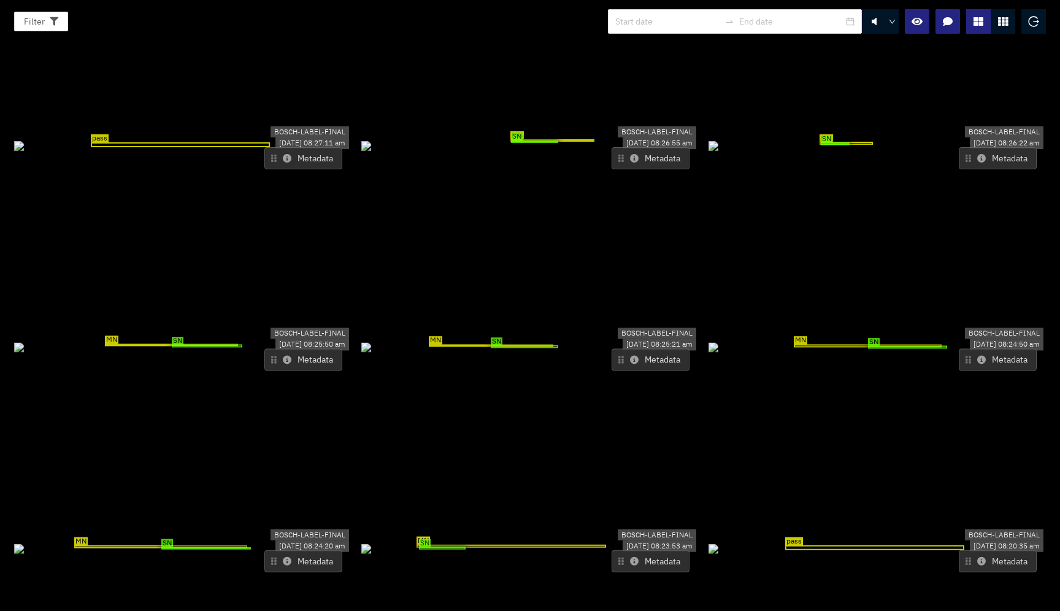
scroll to position [221, 0]
